Goal: Obtain resource: Download file/media

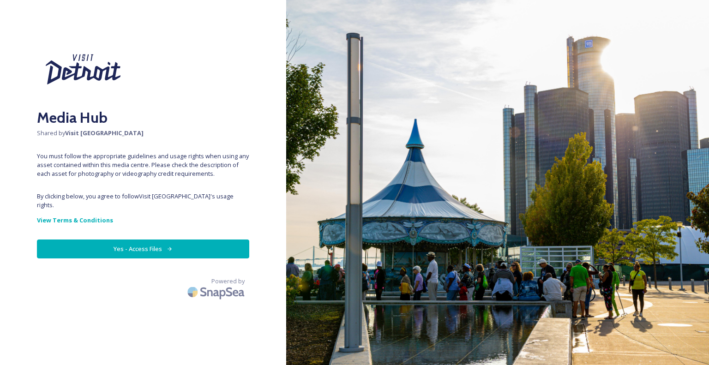
click at [138, 240] on button "Yes - Access Files" at bounding box center [143, 249] width 212 height 19
click at [149, 243] on button "Yes - Access Files" at bounding box center [143, 249] width 212 height 19
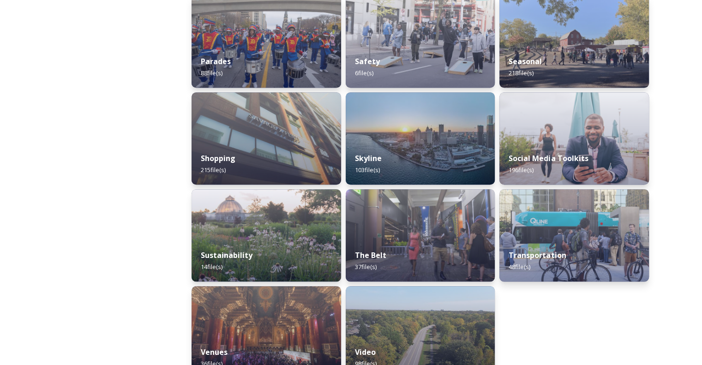
scroll to position [853, 0]
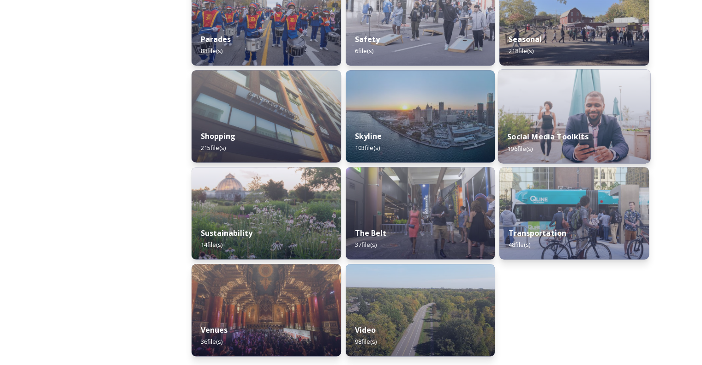
click at [549, 120] on img at bounding box center [574, 116] width 152 height 94
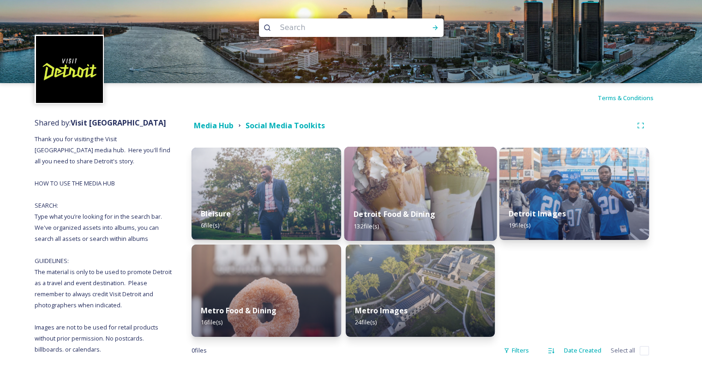
click at [403, 169] on img at bounding box center [420, 194] width 152 height 94
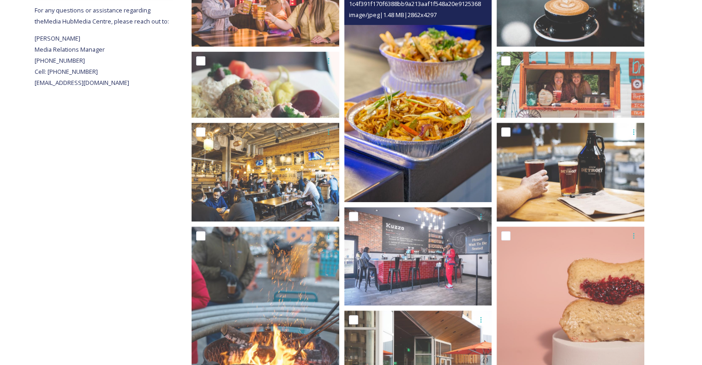
scroll to position [600, 0]
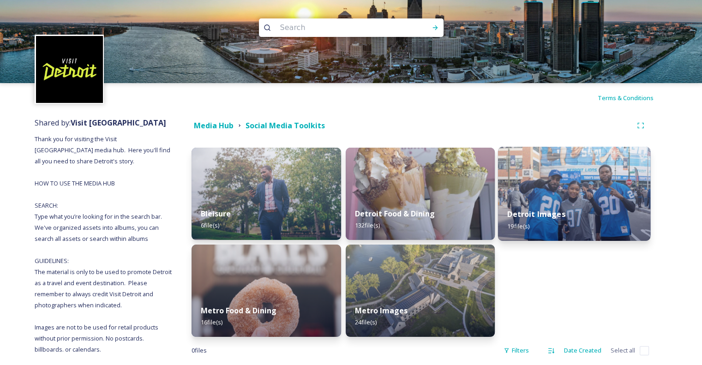
click at [548, 192] on img at bounding box center [574, 194] width 152 height 94
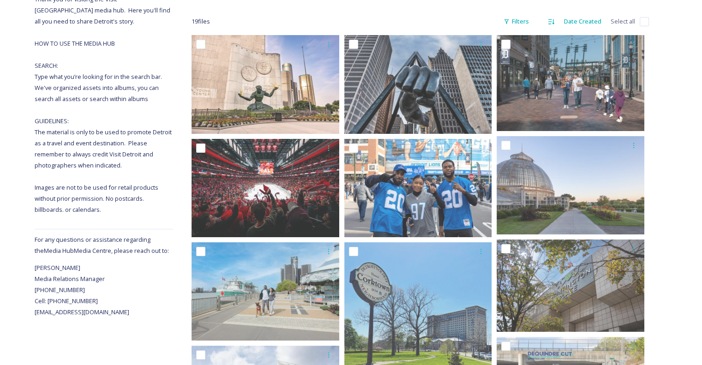
scroll to position [41, 0]
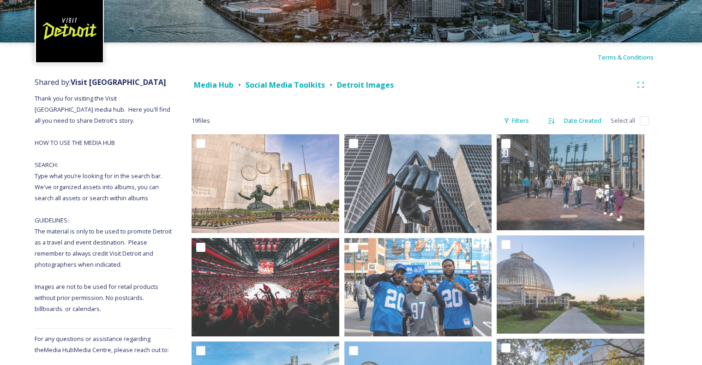
click at [645, 121] on input "checkbox" at bounding box center [644, 120] width 9 height 9
checkbox input "true"
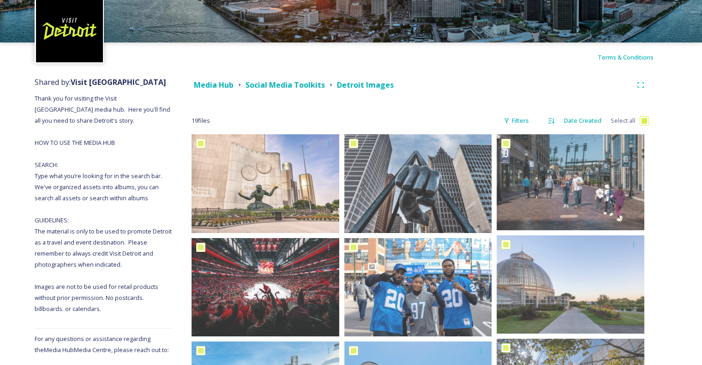
checkbox input "true"
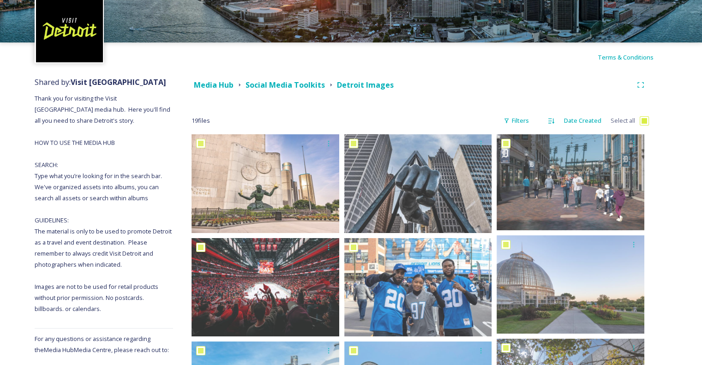
checkbox input "true"
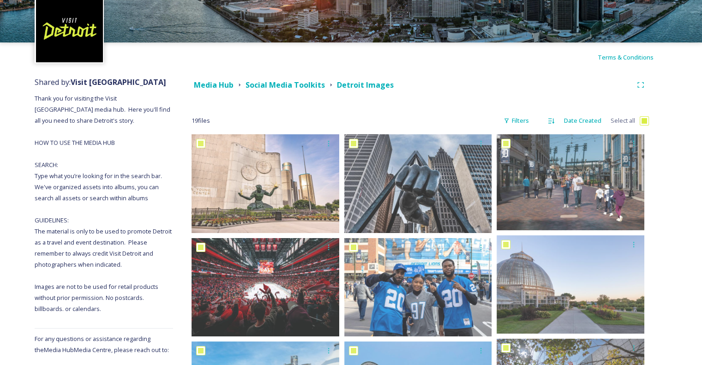
checkbox input "true"
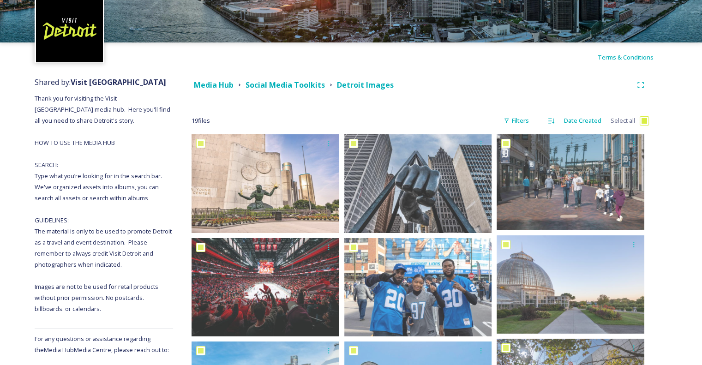
checkbox input "true"
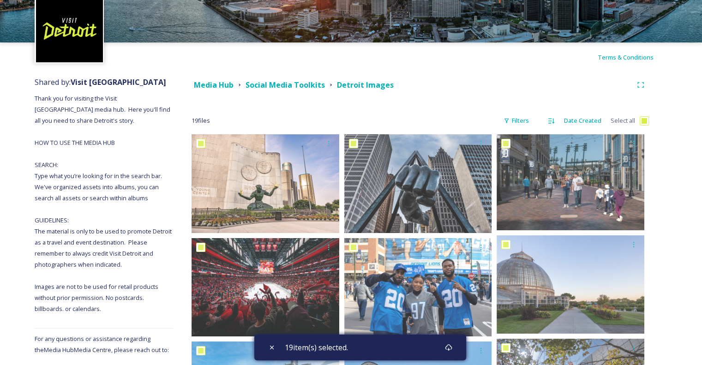
click at [648, 120] on input "checkbox" at bounding box center [644, 120] width 9 height 9
checkbox input "false"
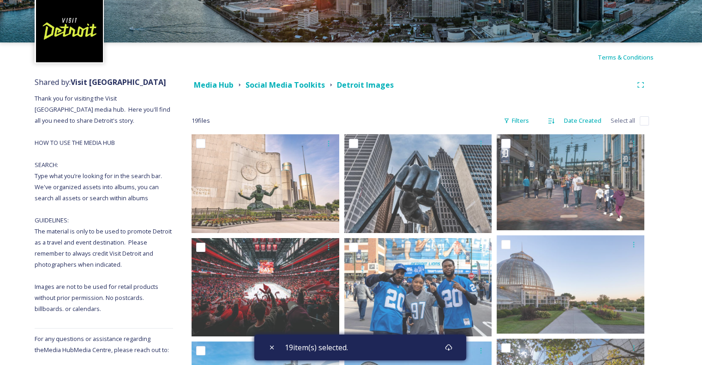
checkbox input "false"
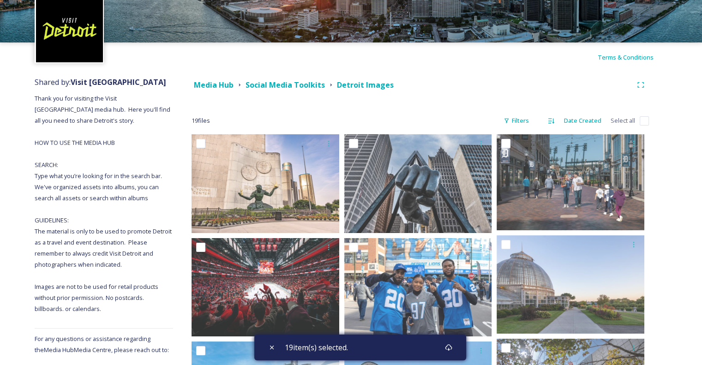
checkbox input "false"
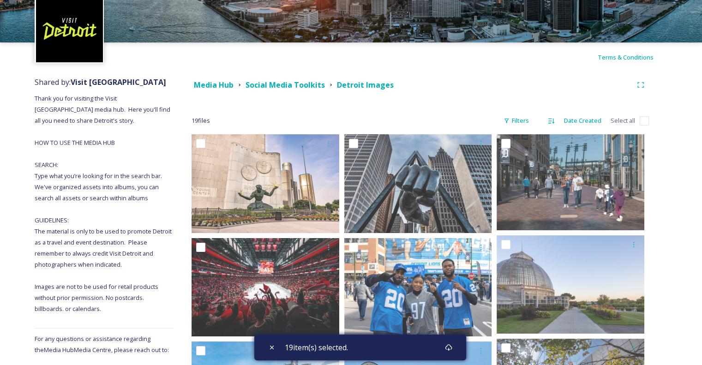
checkbox input "false"
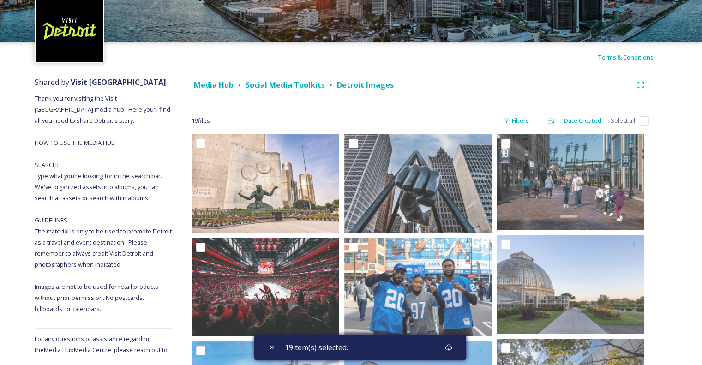
checkbox input "false"
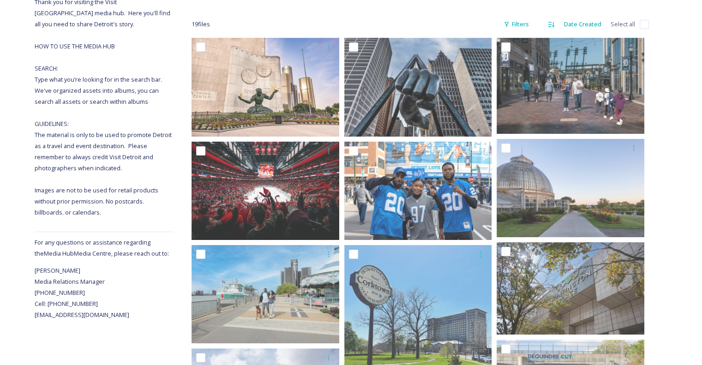
scroll to position [0, 0]
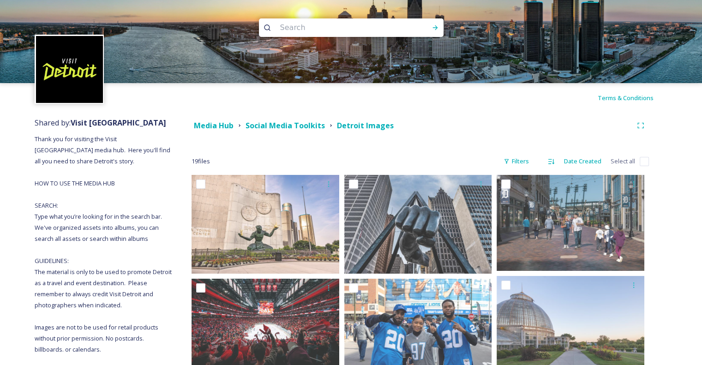
click at [547, 108] on div "Terms & Conditions" at bounding box center [351, 98] width 702 height 30
